Goal: Information Seeking & Learning: Find specific fact

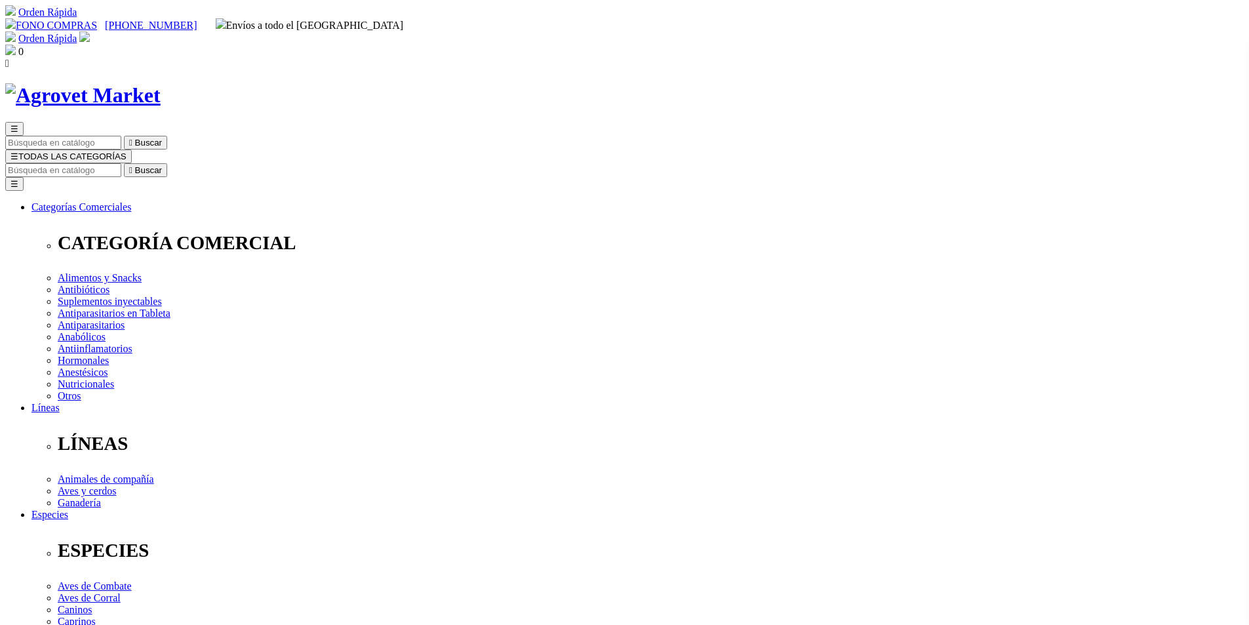
click at [121, 163] on input "Buscar" at bounding box center [63, 170] width 116 height 14
type input "xelamec"
click at [124, 163] on button " Buscar" at bounding box center [145, 170] width 43 height 14
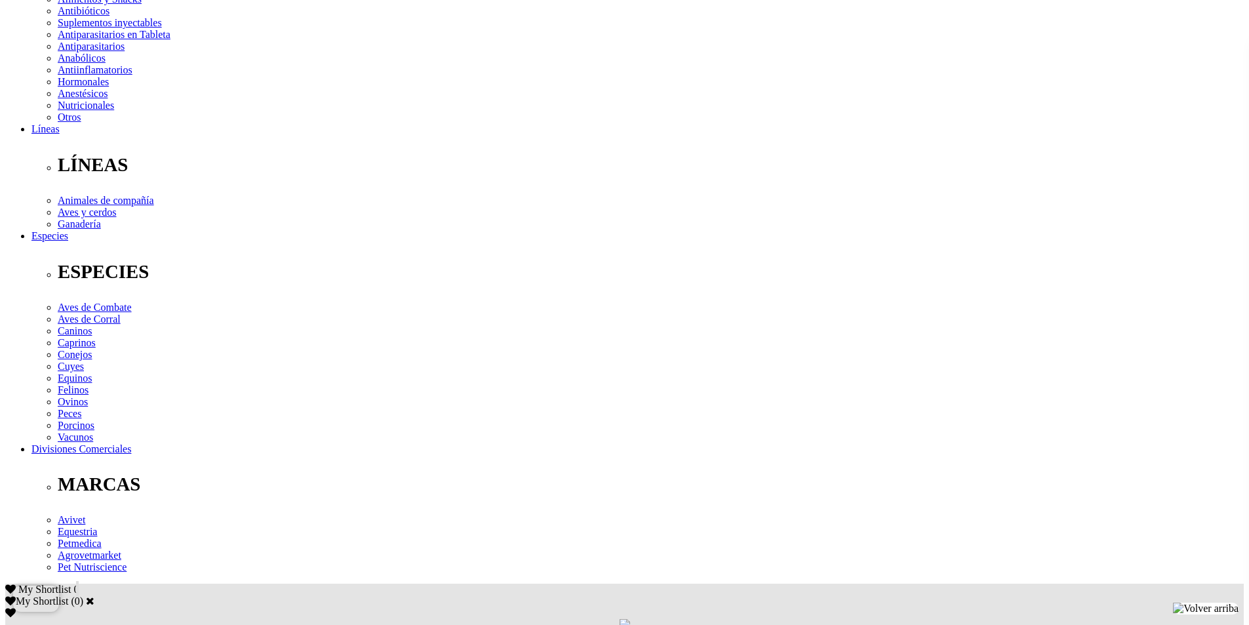
scroll to position [197, 0]
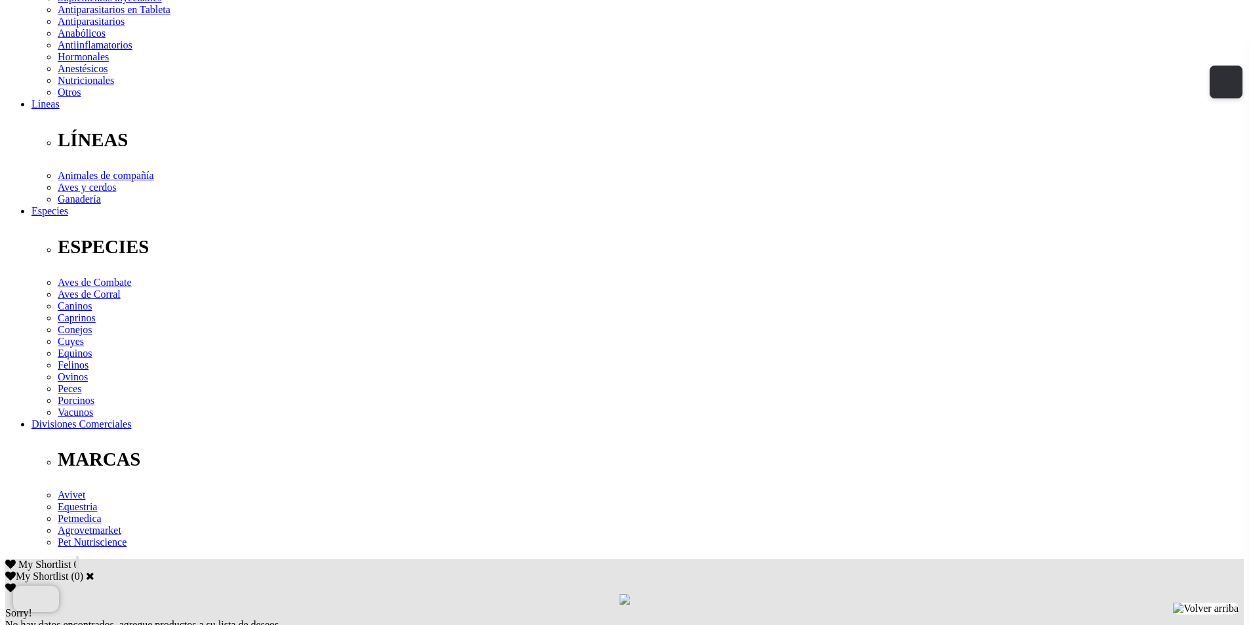
scroll to position [197, 0]
